Goal: Task Accomplishment & Management: Complete application form

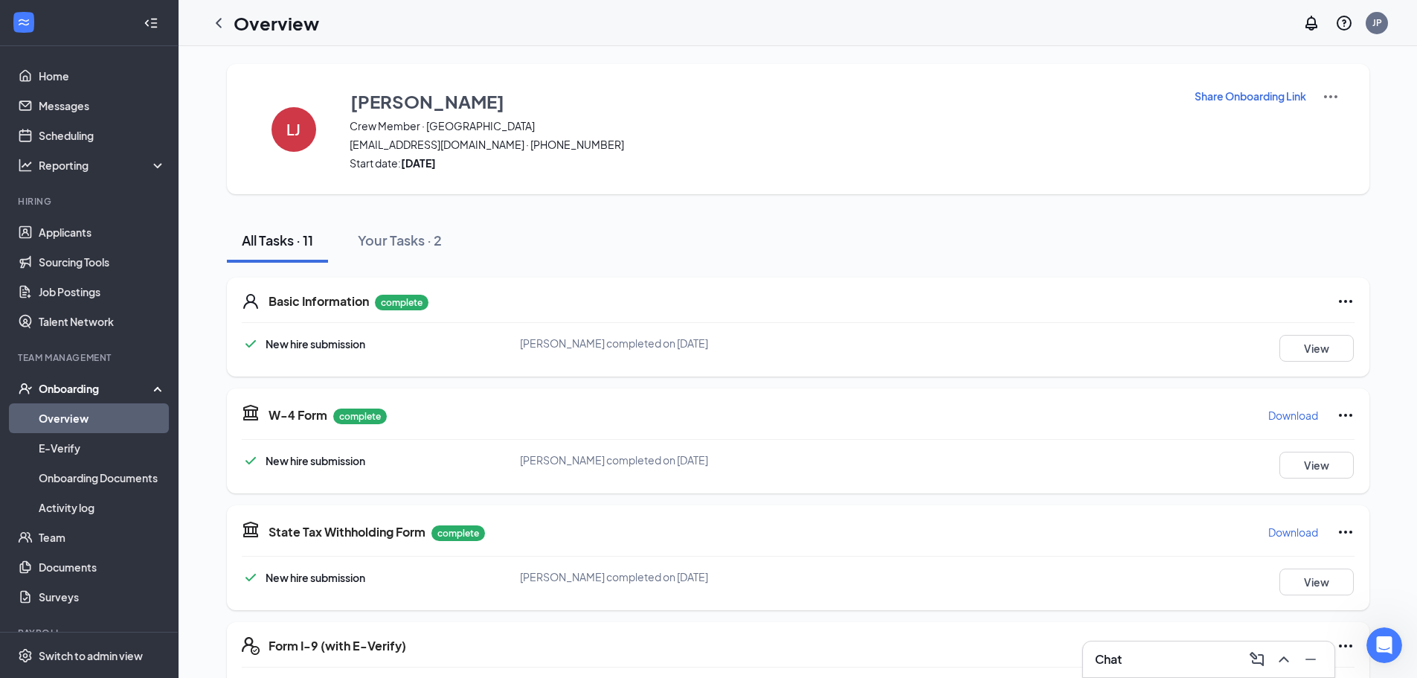
scroll to position [448, 0]
click at [1386, 643] on icon "Open Intercom Messenger" at bounding box center [1382, 643] width 25 height 25
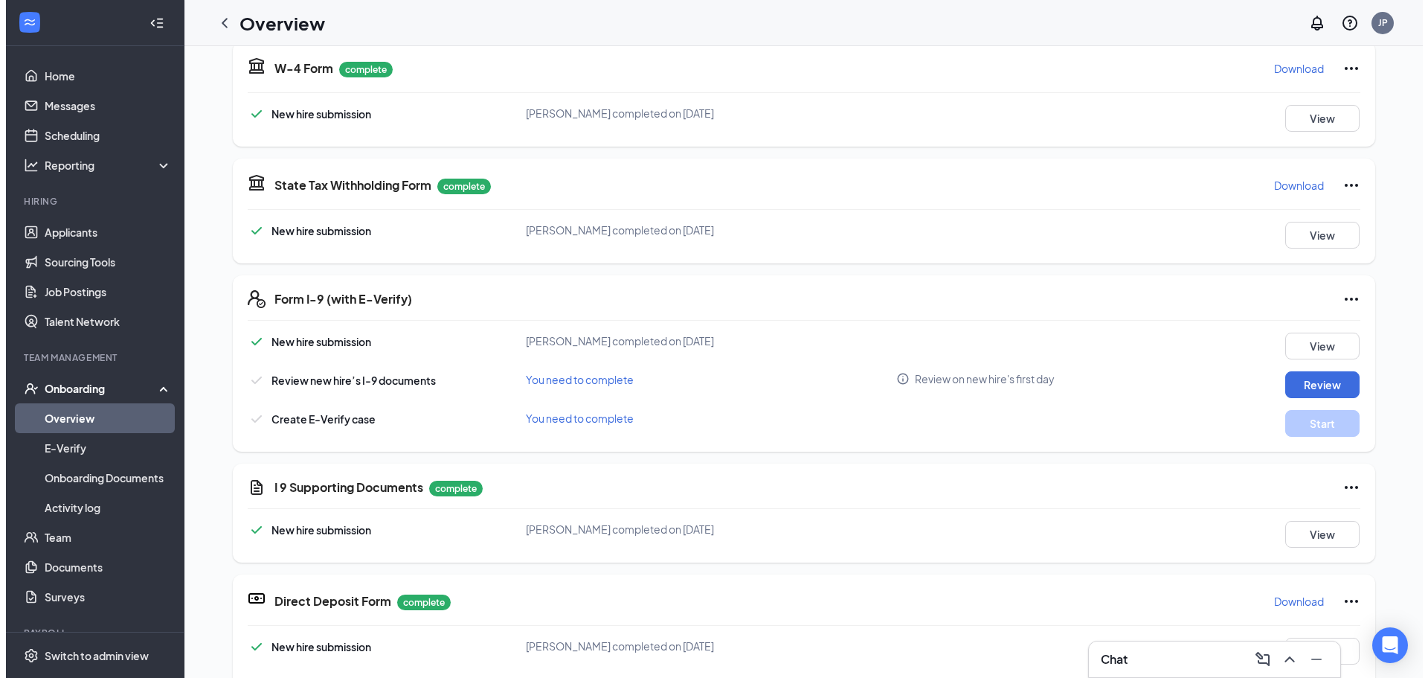
scroll to position [372, 0]
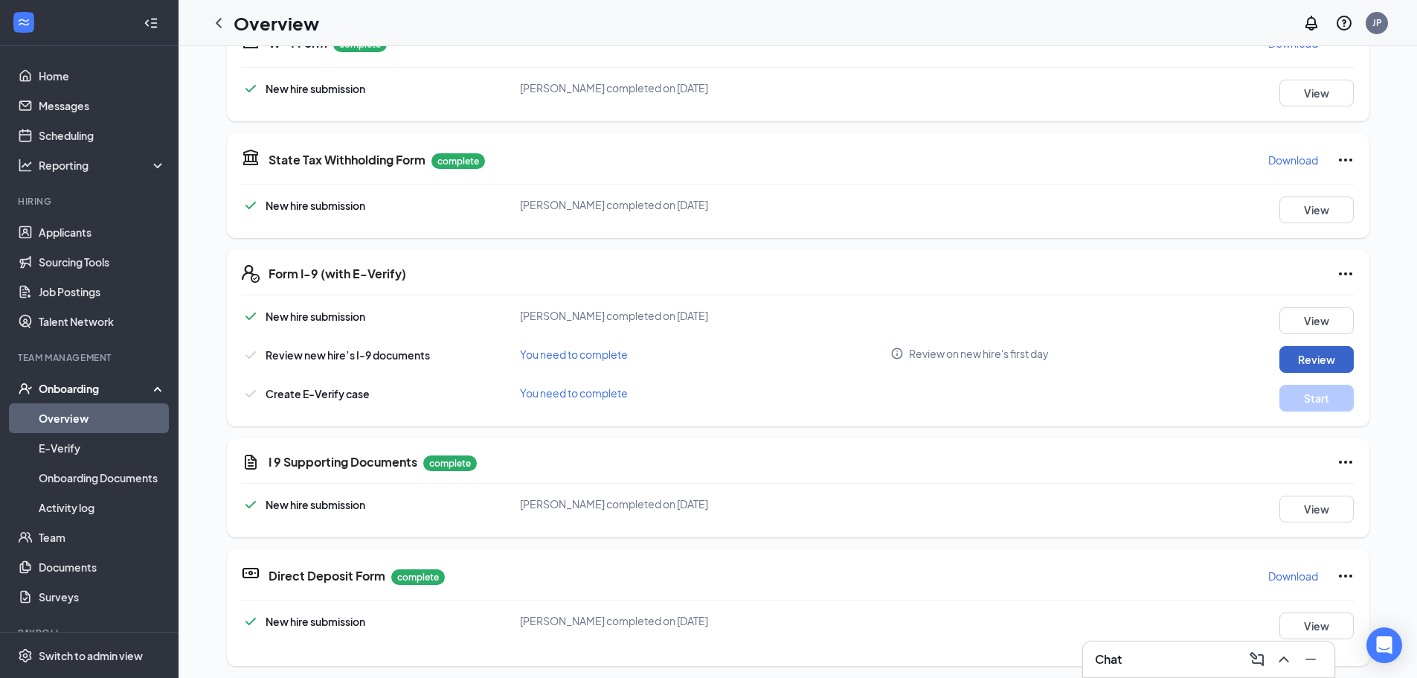
click at [1320, 351] on button "Review" at bounding box center [1316, 359] width 74 height 27
type input "[DATE]"
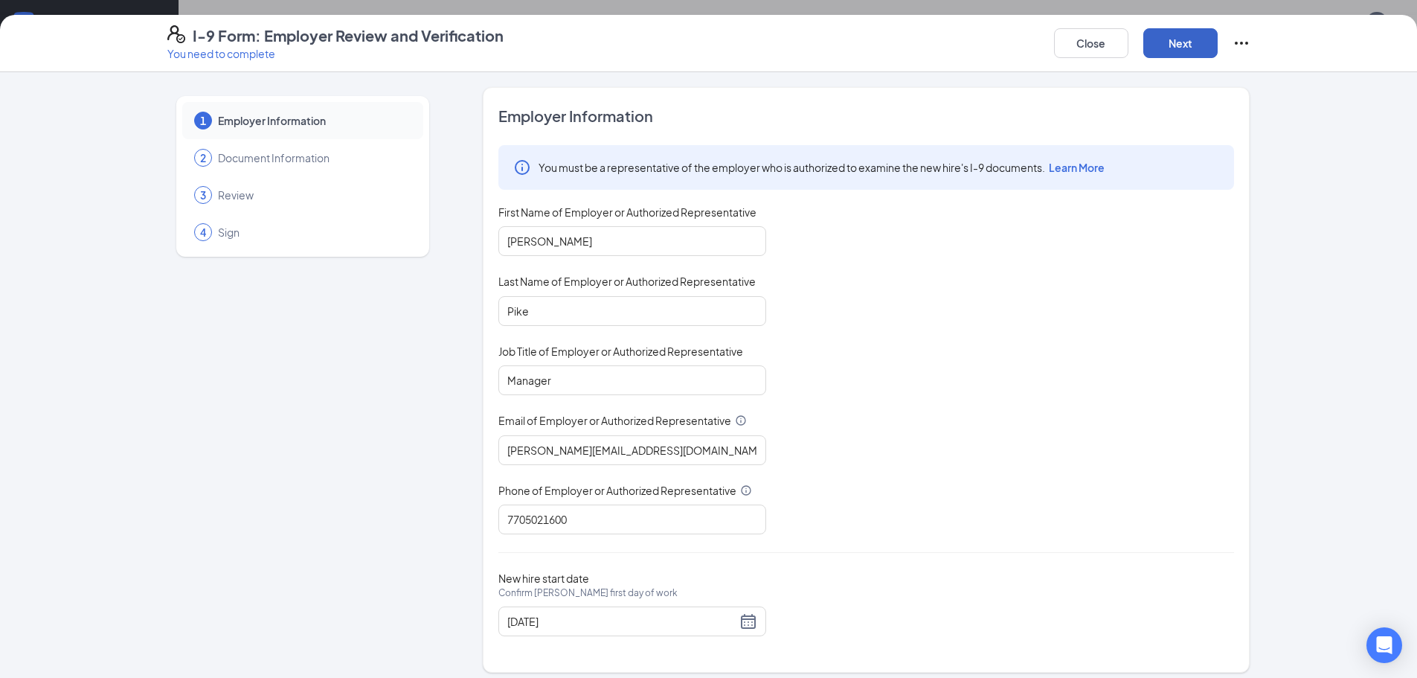
click at [1157, 45] on button "Next" at bounding box center [1180, 43] width 74 height 30
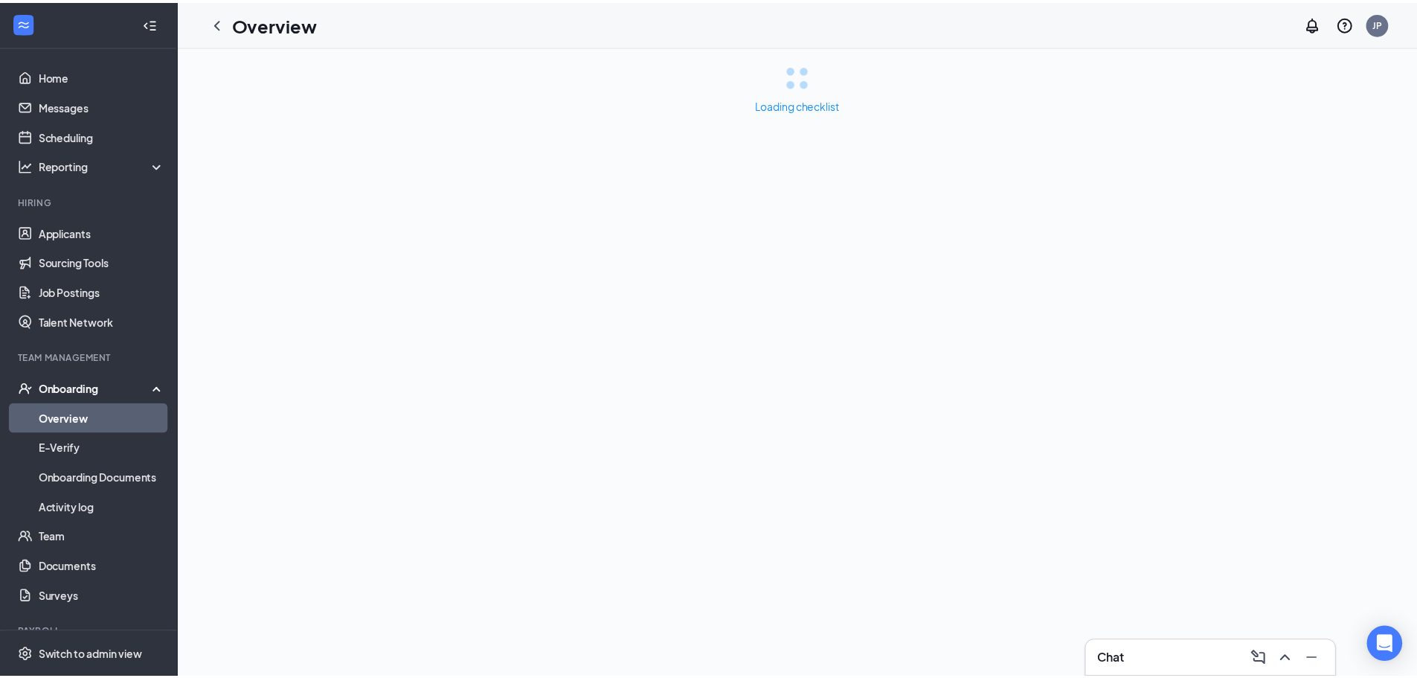
scroll to position [0, 0]
